Goal: Task Accomplishment & Management: Use online tool/utility

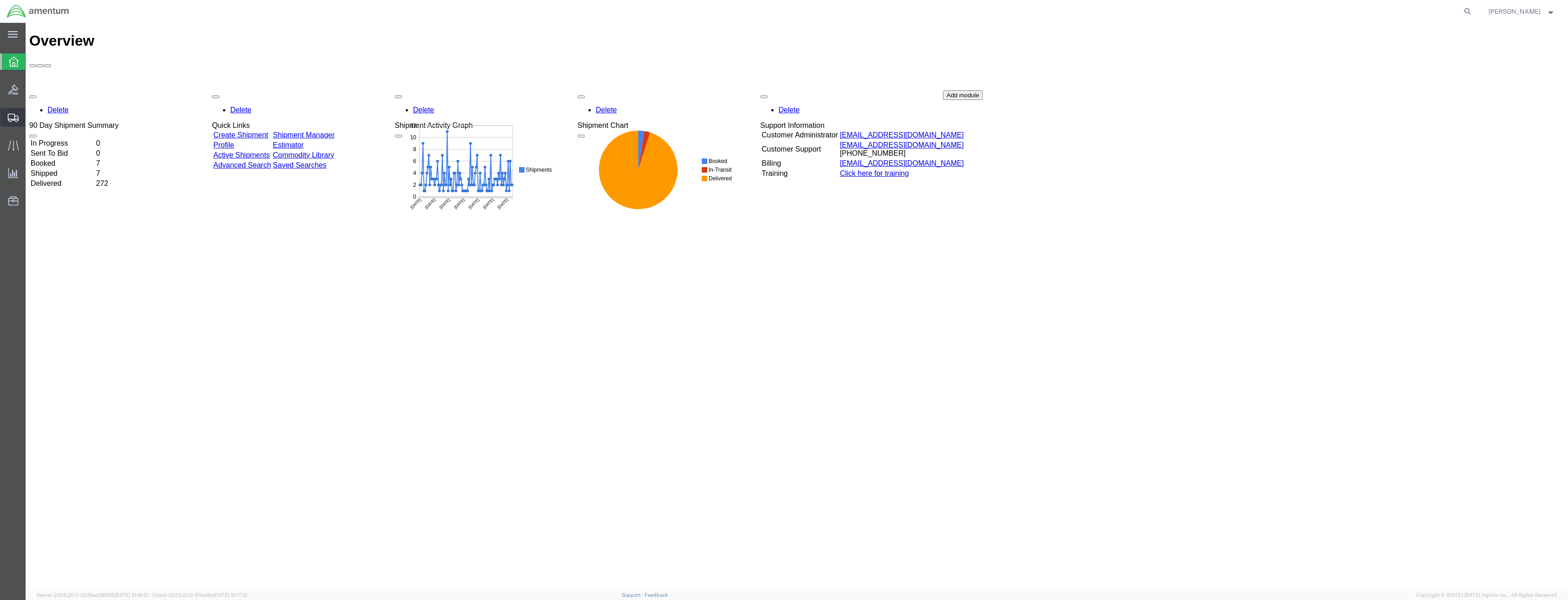
click at [13, 116] on icon at bounding box center [13, 118] width 11 height 9
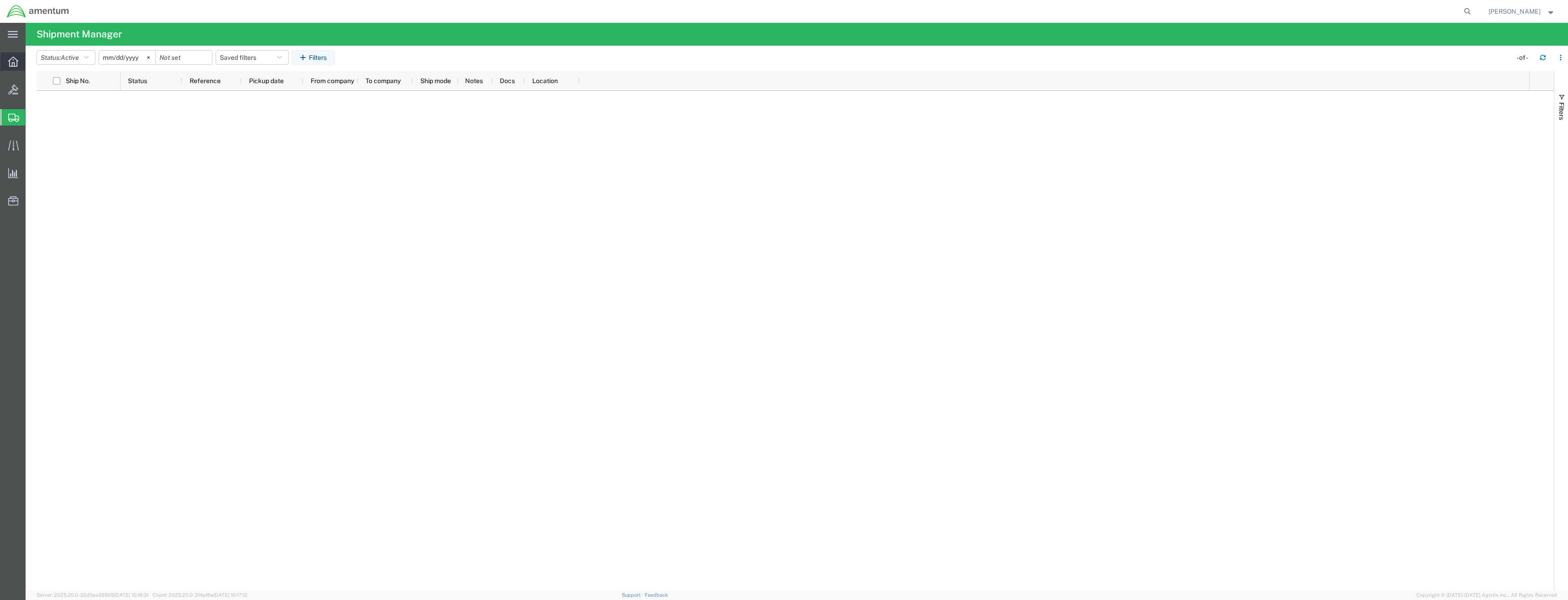
click at [14, 69] on div at bounding box center [13, 61] width 26 height 18
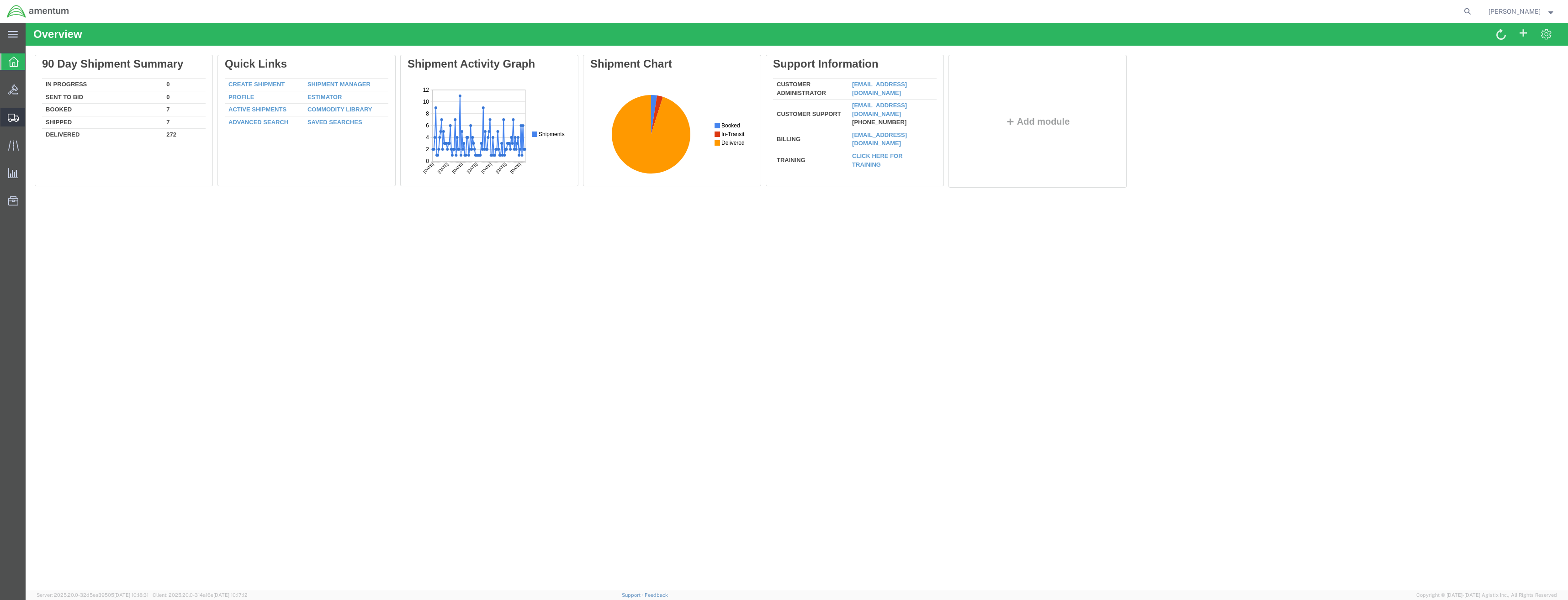
click at [13, 114] on icon at bounding box center [13, 118] width 11 height 9
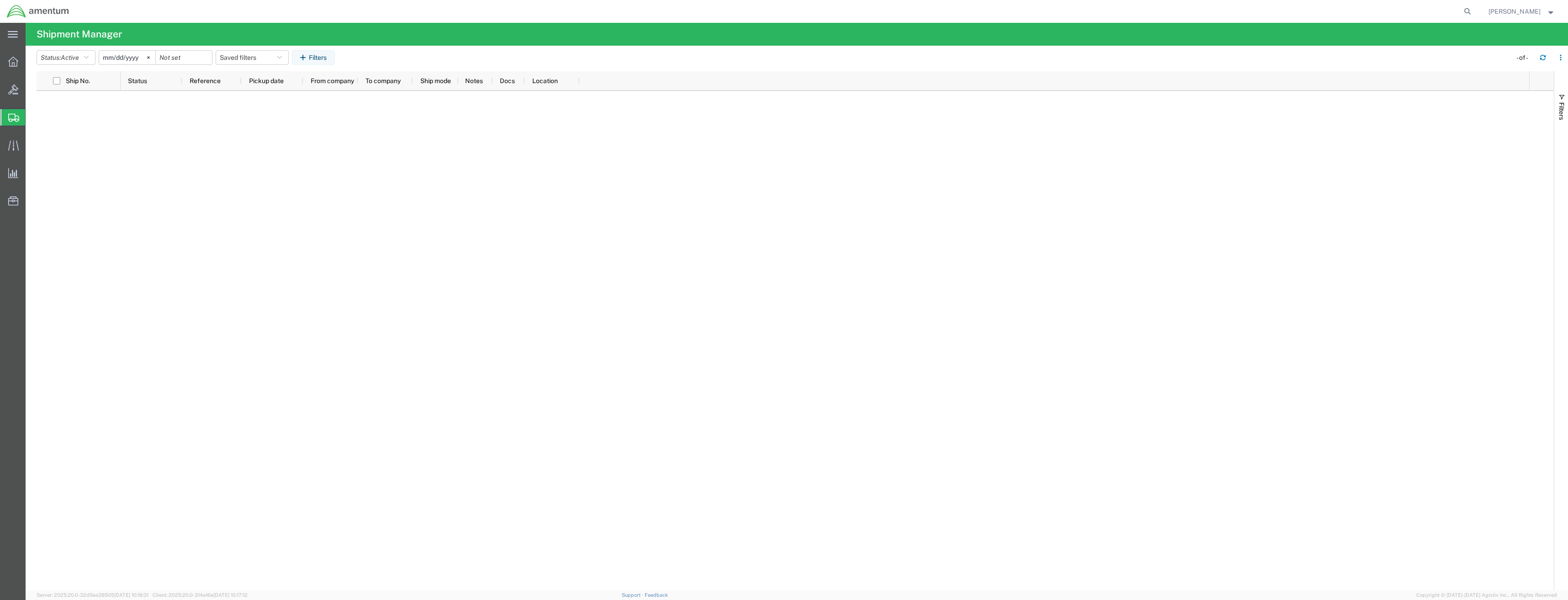
click at [14, 78] on ul "Overview Bids Shipments Shipment Manager Create Shipment Create from Template E…" at bounding box center [13, 136] width 26 height 167
click at [16, 82] on div at bounding box center [13, 89] width 26 height 18
click at [13, 114] on icon at bounding box center [13, 118] width 11 height 9
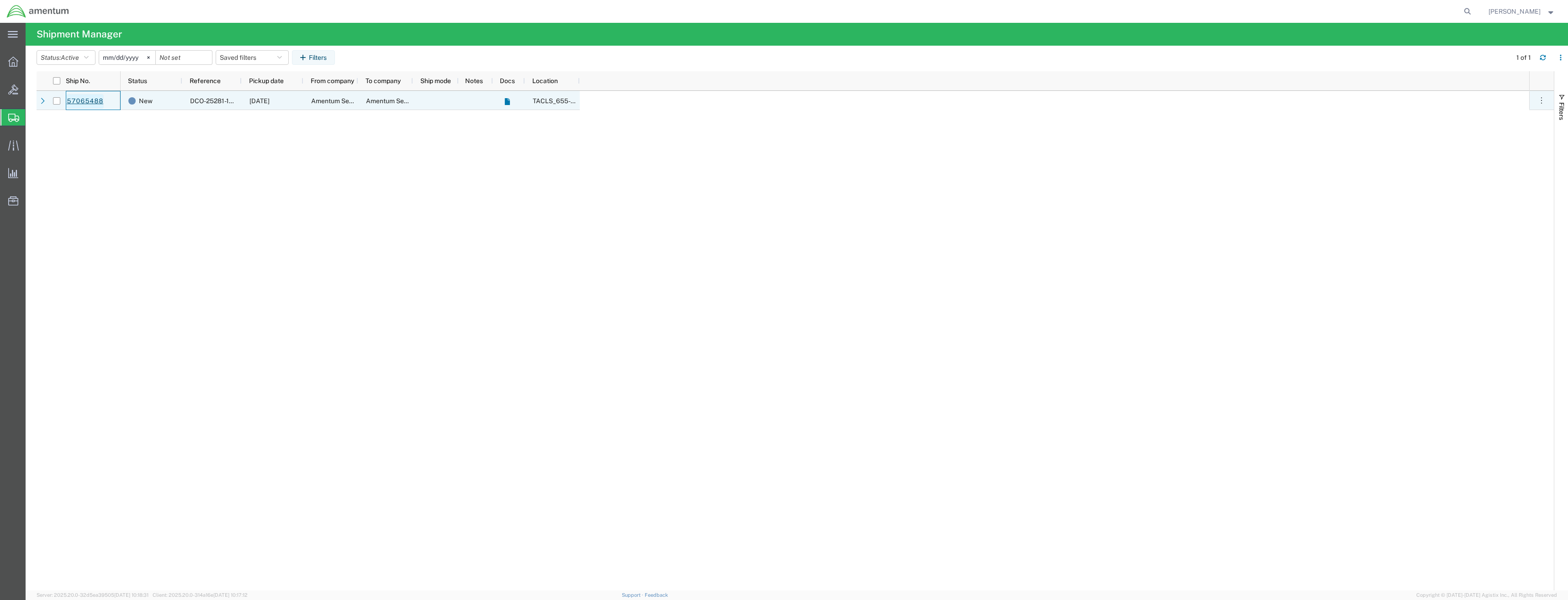
click at [83, 100] on link "57065488" at bounding box center [85, 102] width 38 height 15
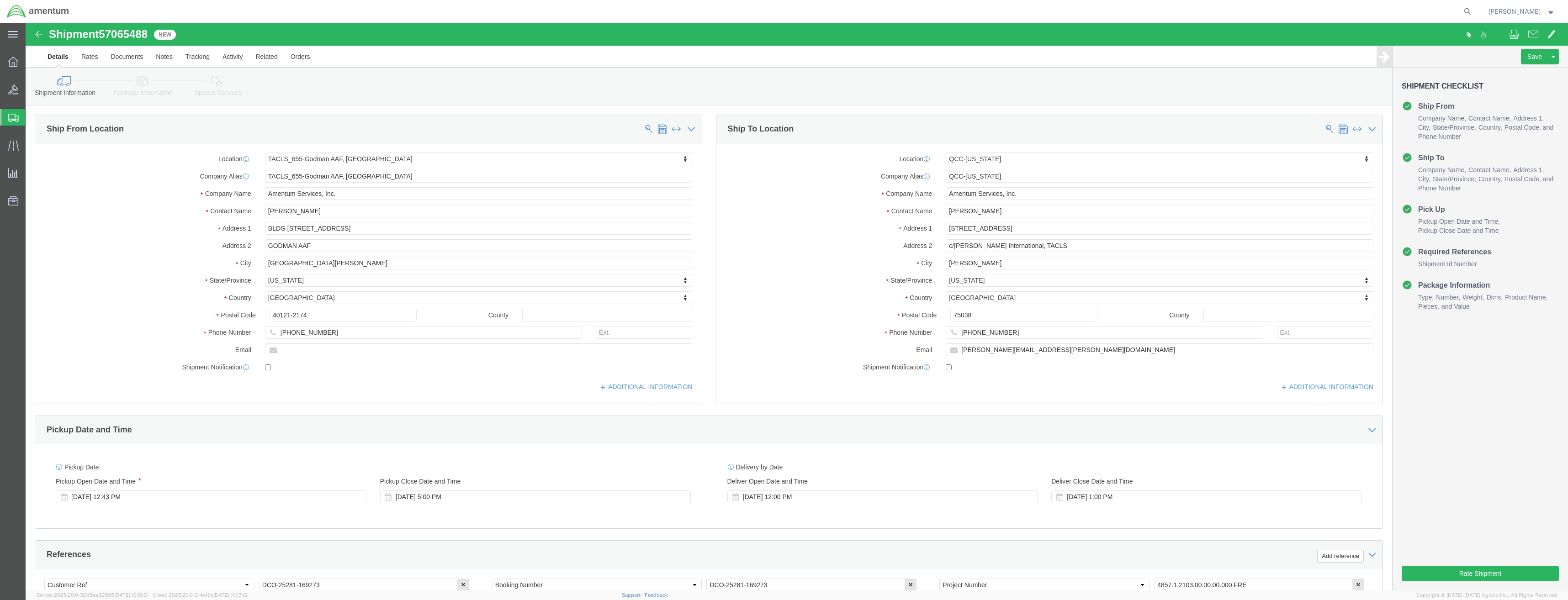
select select "42727"
select select "42668"
click div "Rate Shipment"
click button "Rate Shipment"
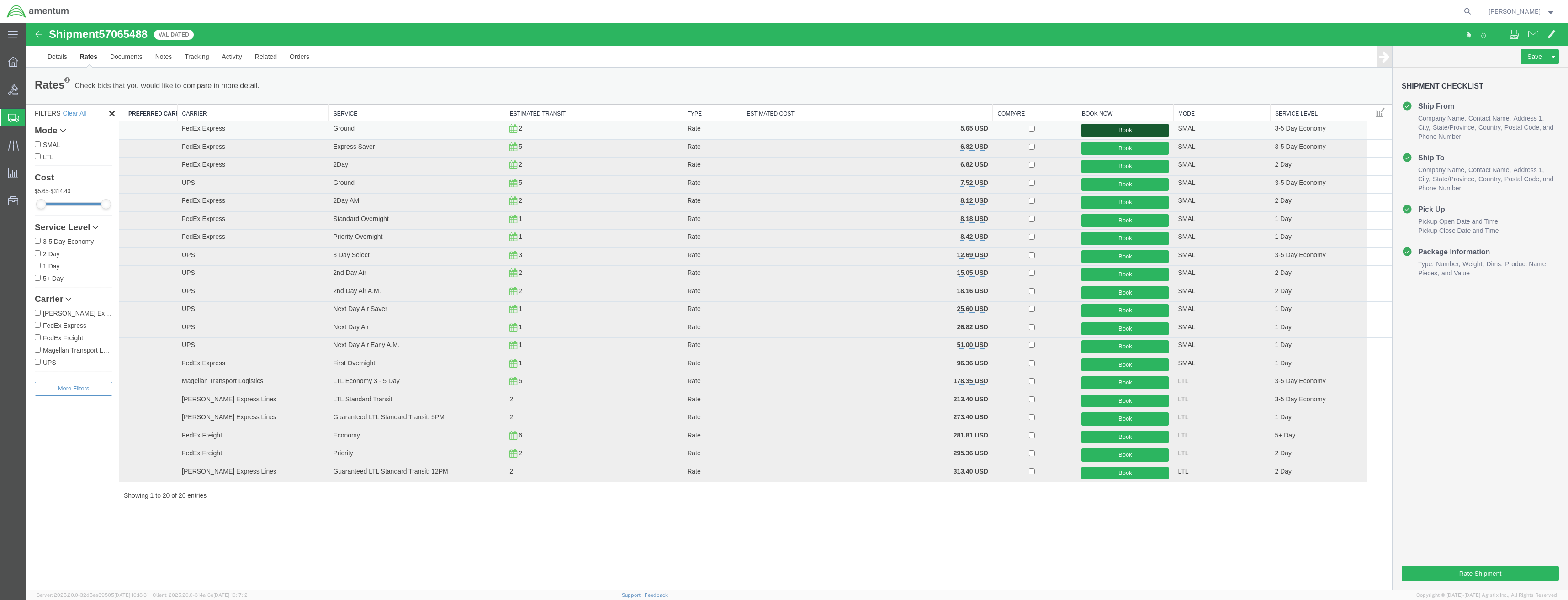
click at [1124, 132] on button "Book" at bounding box center [1125, 130] width 87 height 13
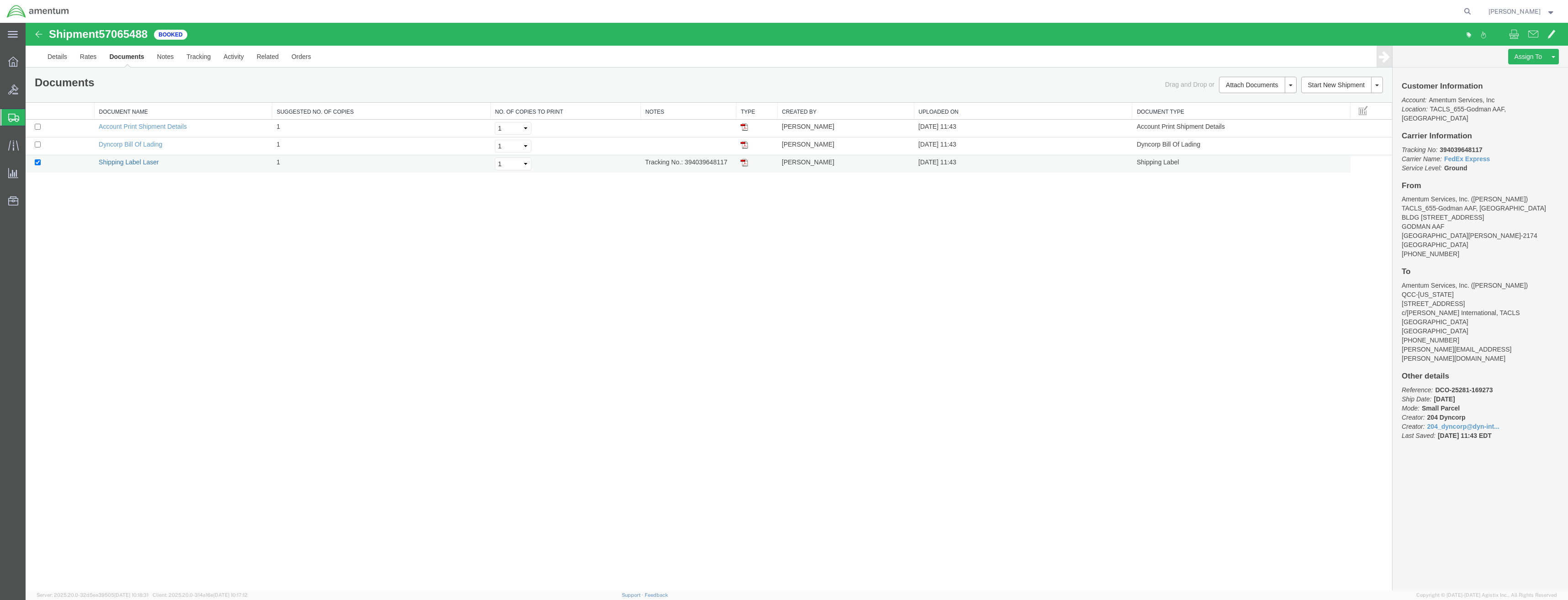
click at [135, 158] on link "Shipping Label Laser" at bounding box center [128, 162] width 60 height 7
